Goal: Task Accomplishment & Management: Manage account settings

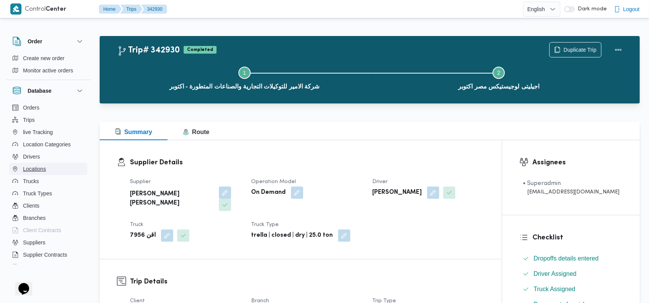
click at [50, 169] on button "Locations" at bounding box center [48, 169] width 78 height 12
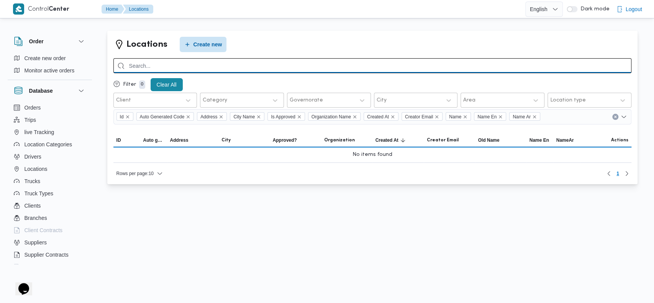
click at [403, 65] on input "search" at bounding box center [372, 65] width 518 height 15
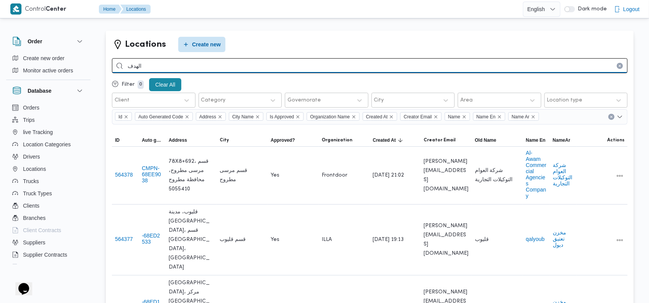
type input "الهدف"
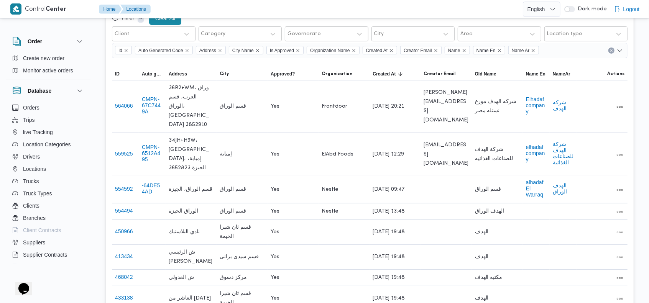
scroll to position [67, 0]
click at [530, 182] on button "alhadaf El Warraq" at bounding box center [536, 188] width 21 height 18
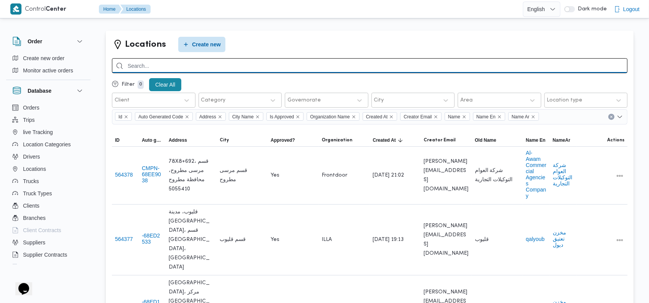
click at [422, 60] on input "search" at bounding box center [369, 65] width 515 height 15
type input "الهدف"
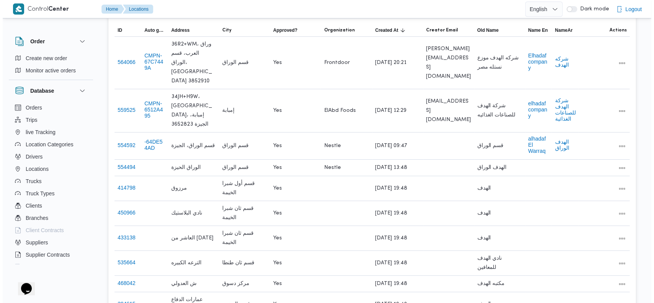
scroll to position [113, 0]
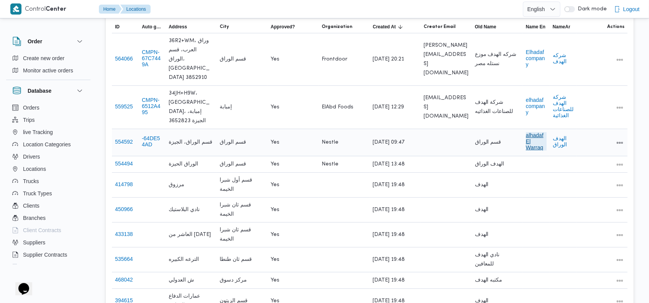
click at [536, 133] on button "alhadaf El Warraq" at bounding box center [536, 141] width 21 height 18
drag, startPoint x: 536, startPoint y: 133, endPoint x: 544, endPoint y: 131, distance: 8.3
click at [544, 132] on button "alhadaf El Warraq" at bounding box center [536, 141] width 21 height 18
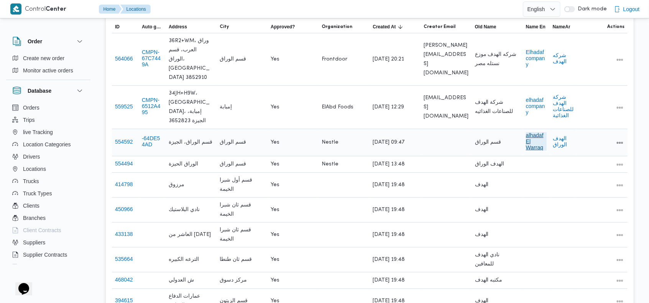
click at [544, 132] on button "alhadaf El Warraq" at bounding box center [536, 141] width 21 height 18
click at [619, 138] on button "All actions" at bounding box center [619, 142] width 9 height 9
click at [593, 142] on button "Edit" at bounding box center [590, 134] width 43 height 15
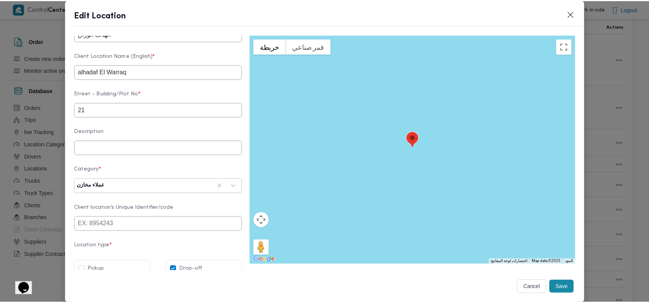
scroll to position [252, 0]
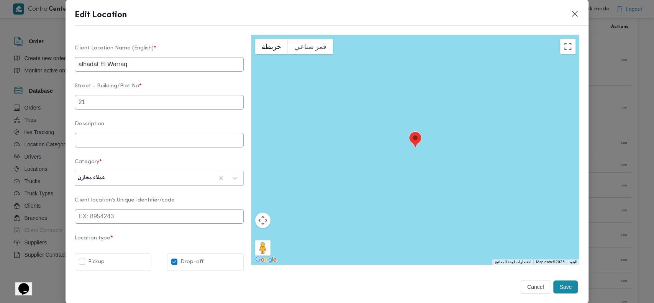
click at [103, 263] on label "Pickup" at bounding box center [92, 261] width 26 height 9
checkbox input "true"
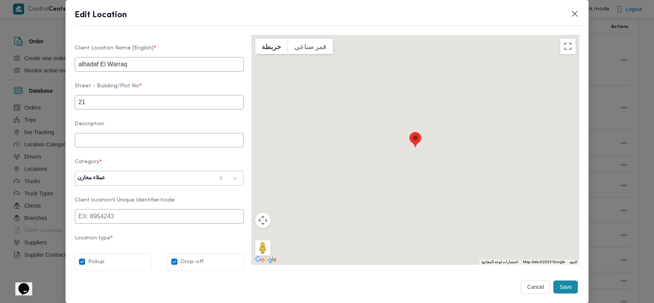
type textarea "467F+V2Q، جزيرة و[GEOGRAPHIC_DATA]، قسم [GEOGRAPHIC_DATA]، محافظة الجيزة 387200…"
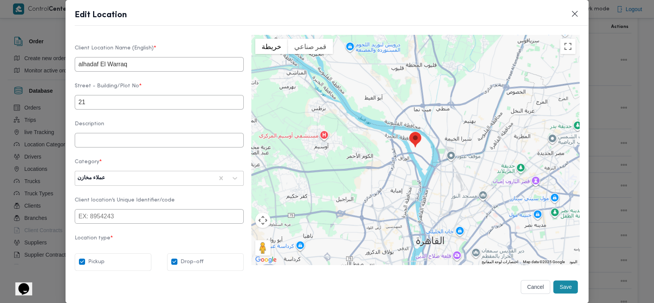
click at [556, 283] on button "Save" at bounding box center [565, 286] width 25 height 13
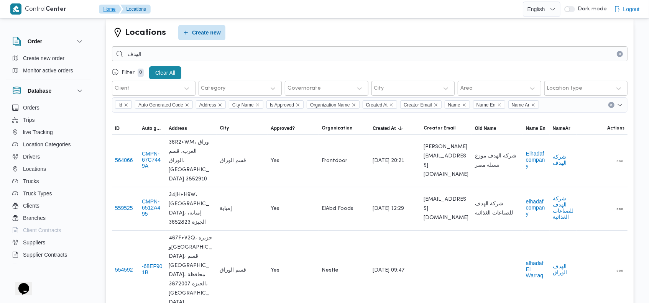
scroll to position [0, 0]
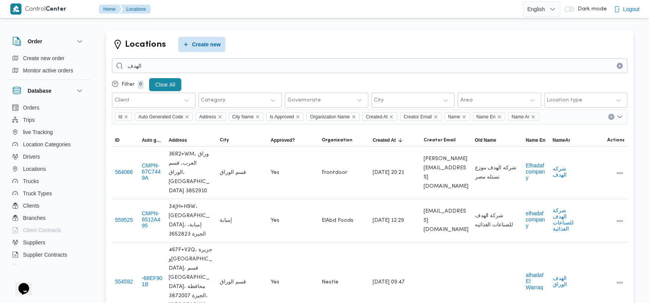
click at [501, 42] on div "Locations Create new" at bounding box center [369, 44] width 515 height 15
